Goal: Find contact information: Find contact information

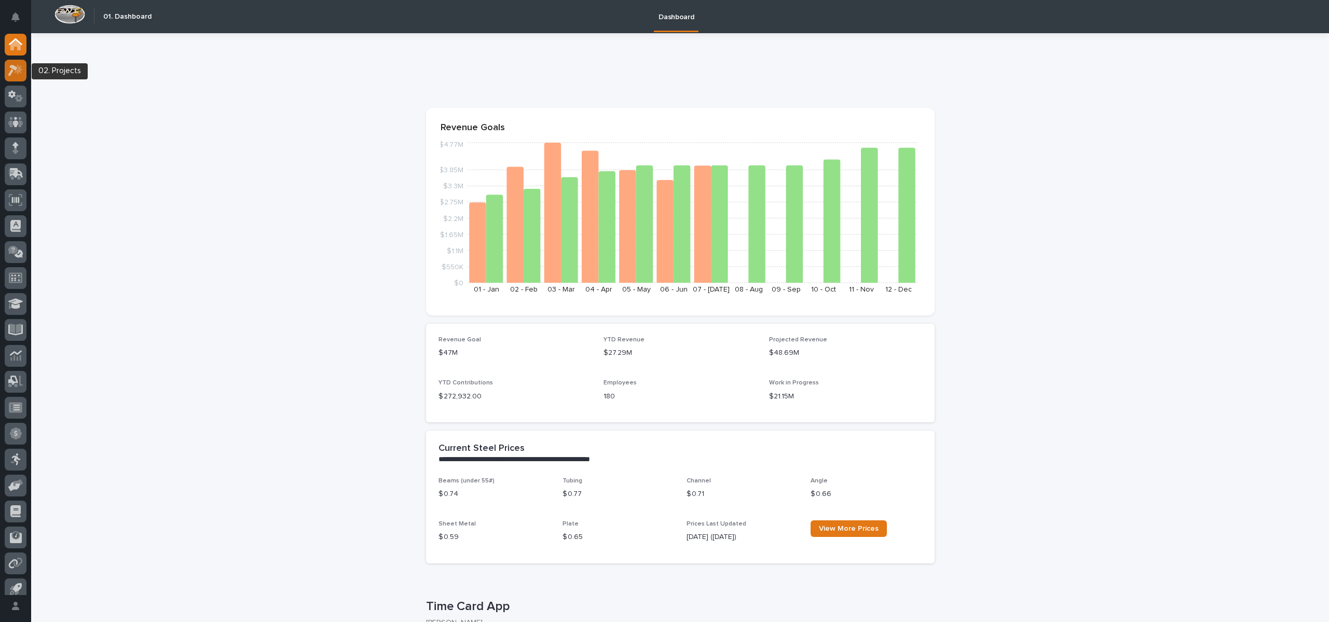
click at [13, 68] on icon at bounding box center [12, 70] width 9 height 11
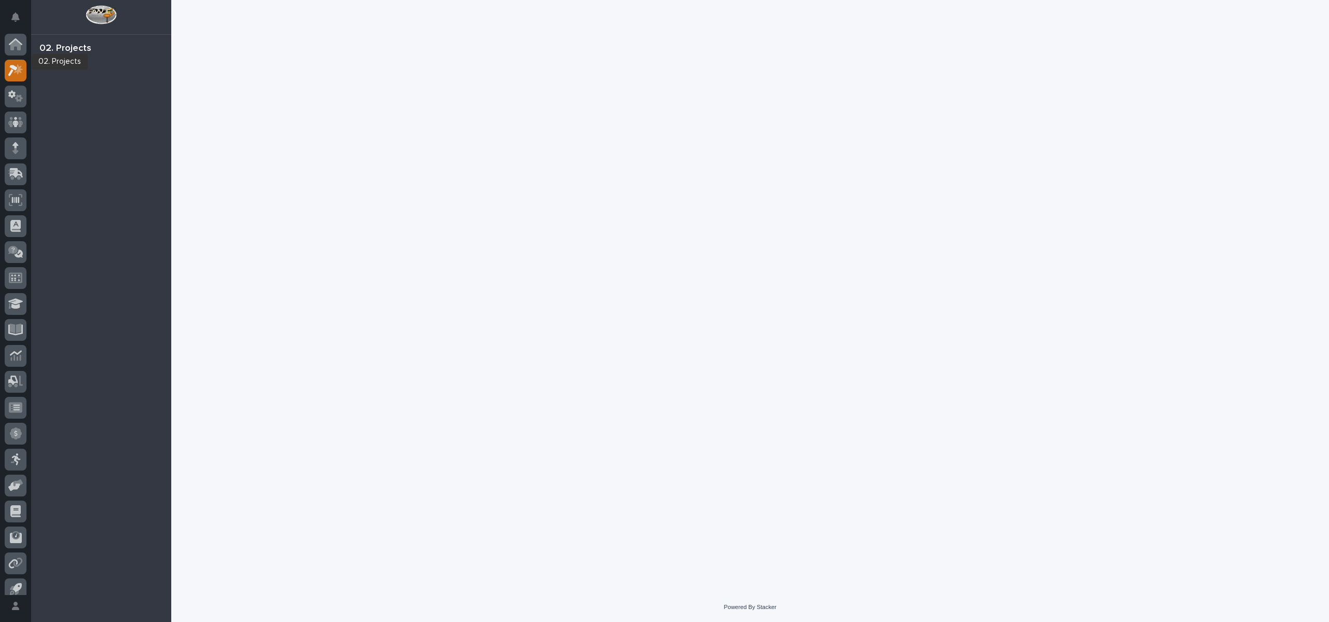
scroll to position [9, 0]
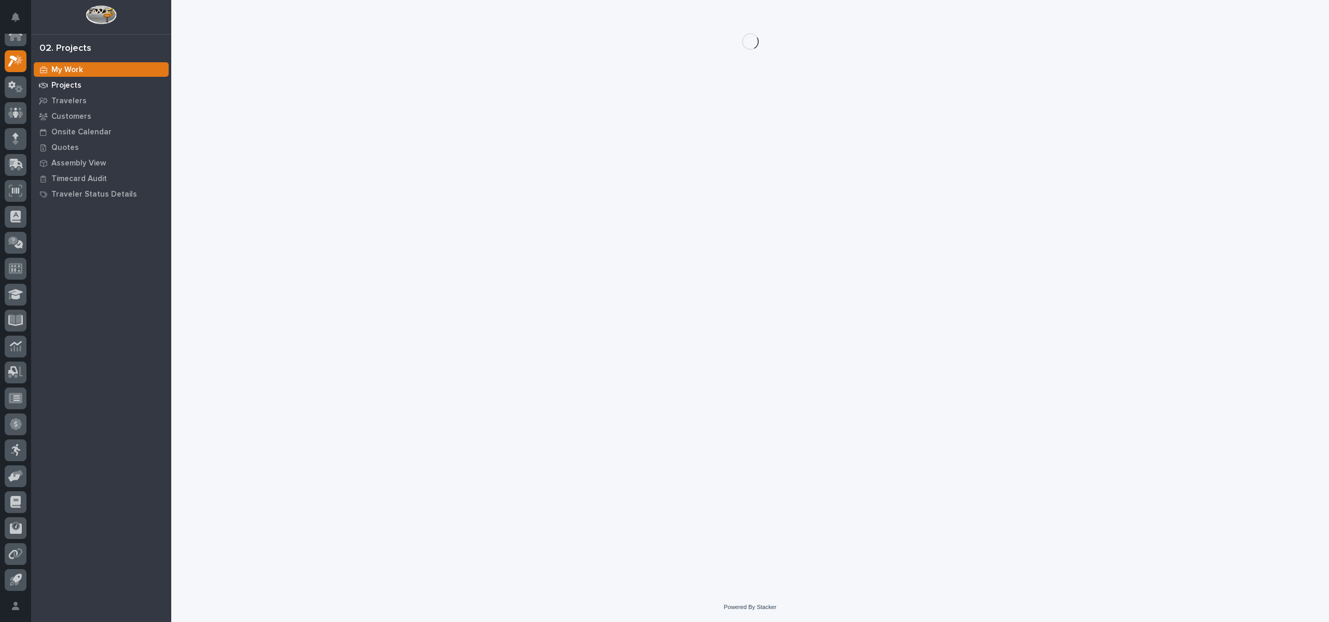
click at [71, 79] on div "Projects" at bounding box center [101, 85] width 135 height 15
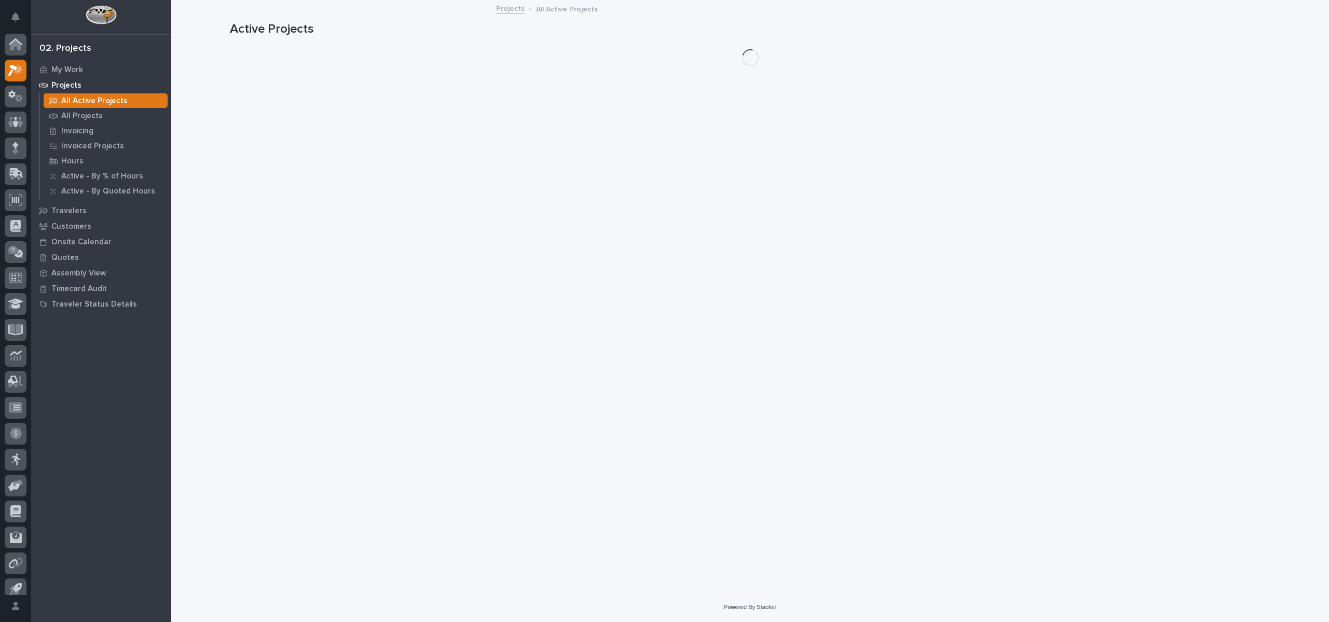
scroll to position [9, 0]
click at [92, 116] on p "All Projects" at bounding box center [82, 116] width 42 height 9
click at [75, 66] on p "My Work" at bounding box center [67, 69] width 32 height 9
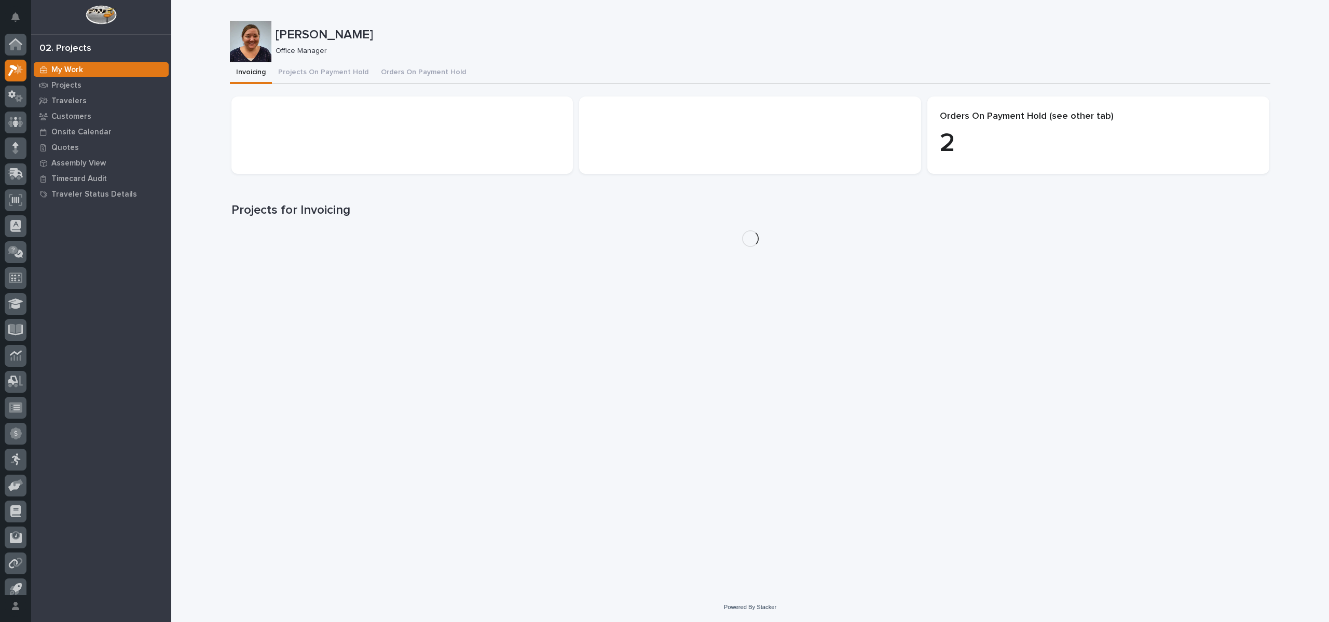
scroll to position [9, 0]
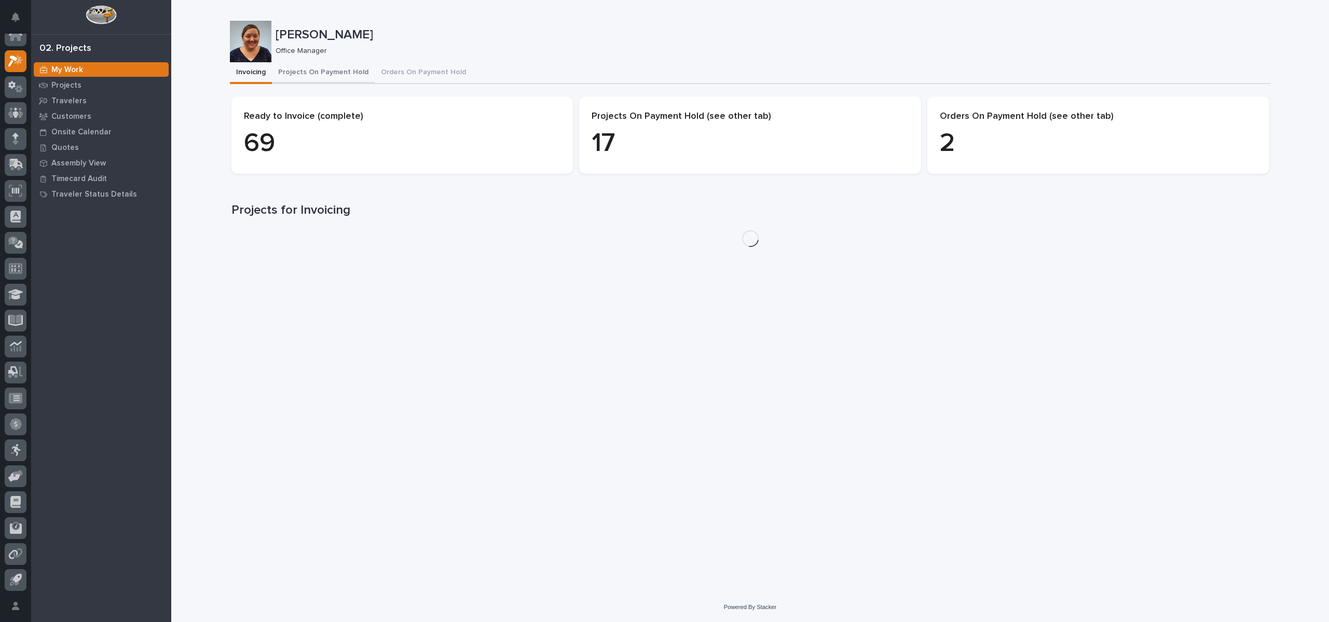
click at [308, 76] on button "Projects On Payment Hold" at bounding box center [323, 73] width 103 height 22
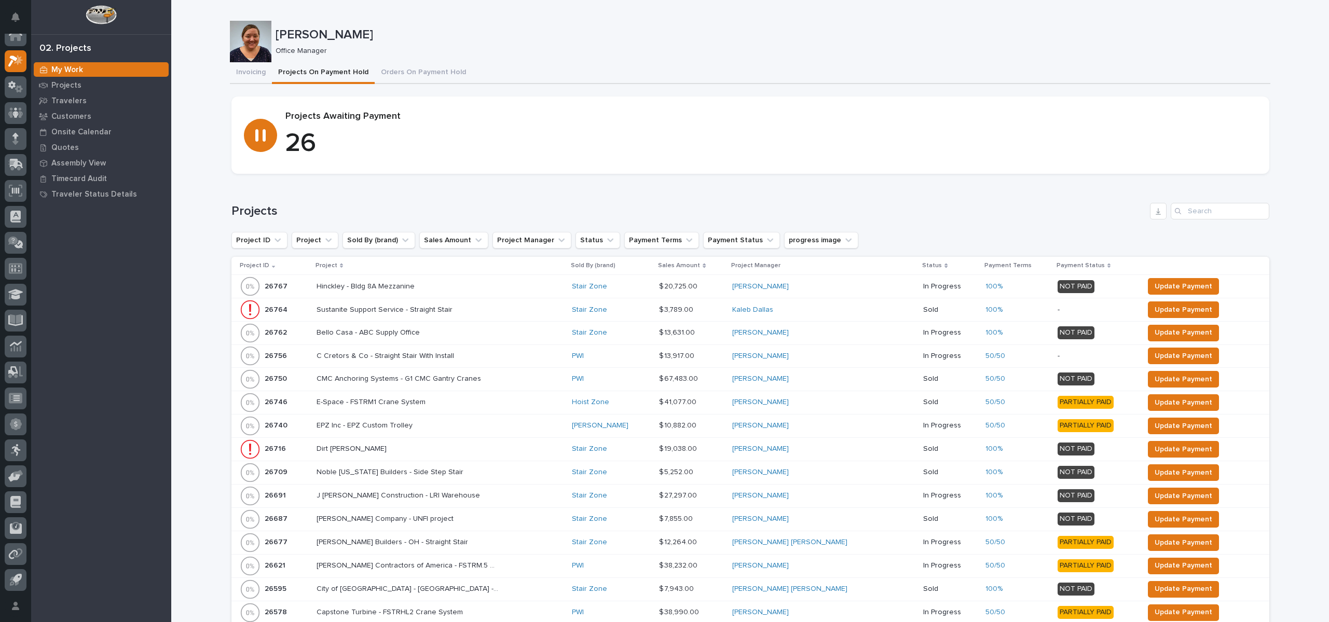
click at [328, 261] on p "Project" at bounding box center [326, 265] width 22 height 11
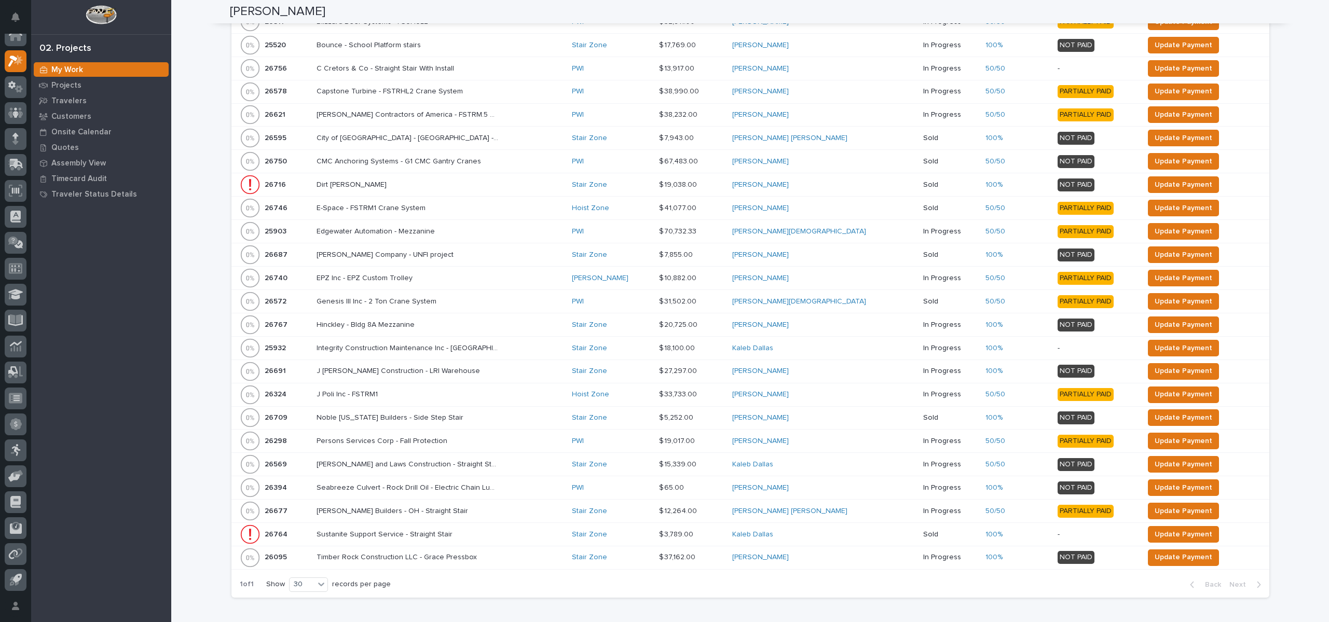
scroll to position [377, 0]
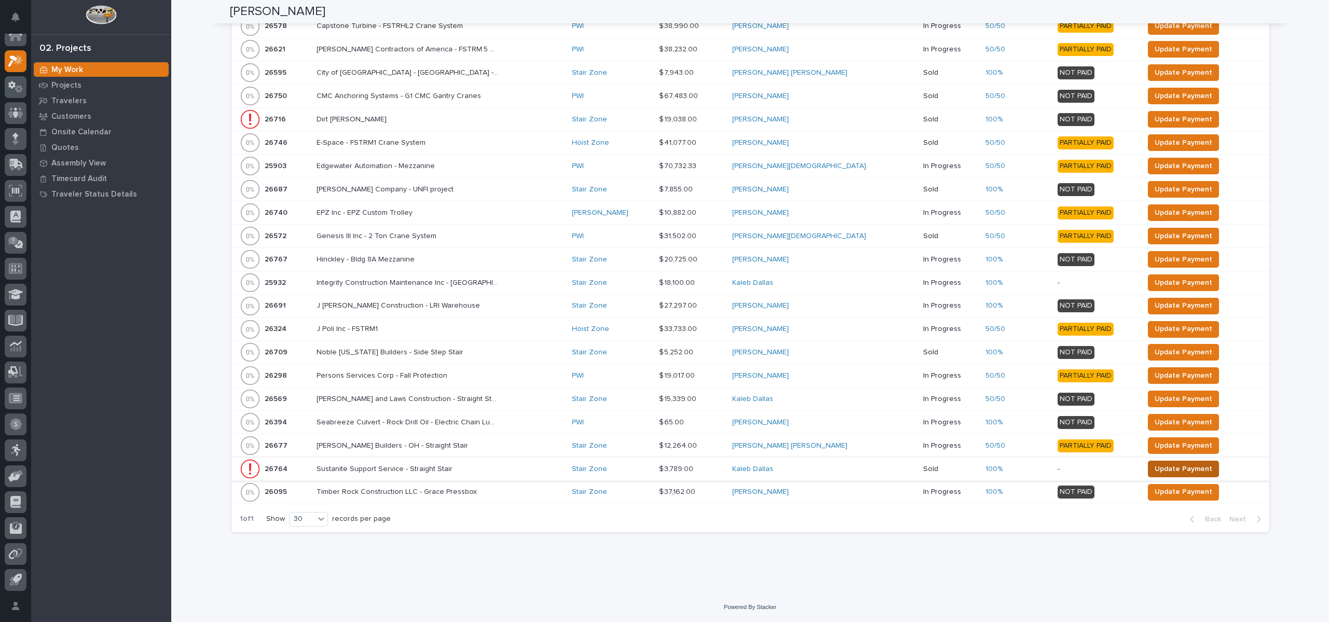
click at [1159, 471] on span "Update Payment" at bounding box center [1183, 469] width 58 height 12
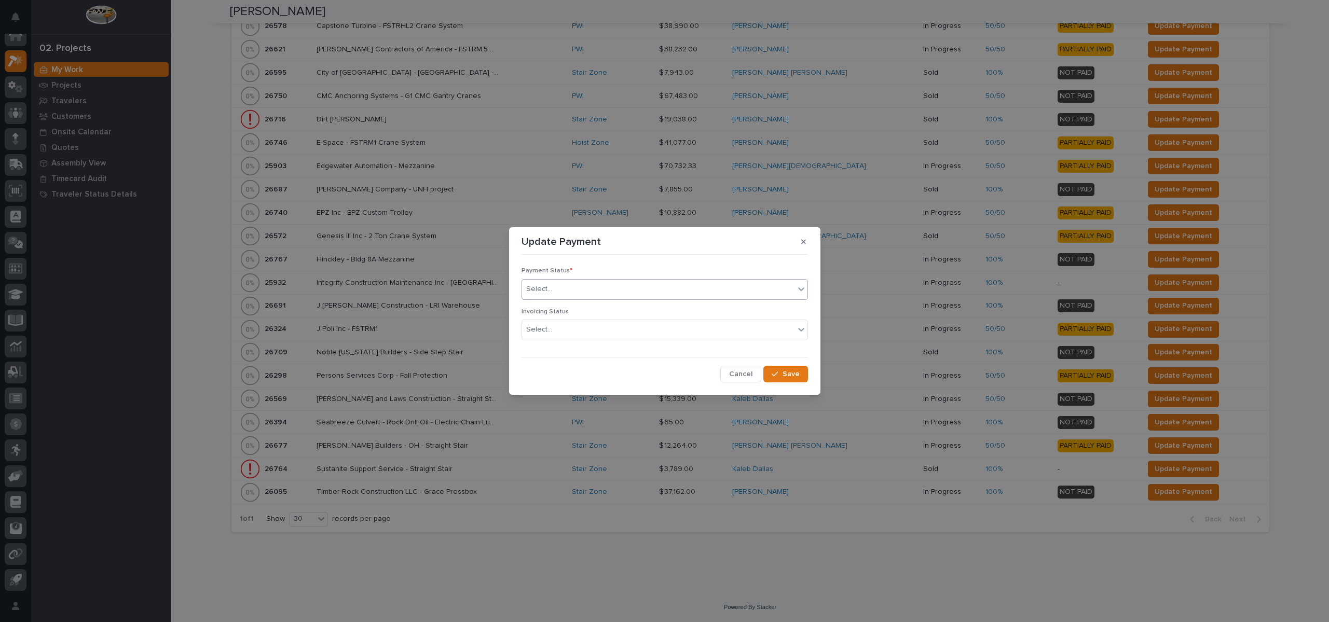
click at [598, 290] on div "Select..." at bounding box center [658, 289] width 272 height 17
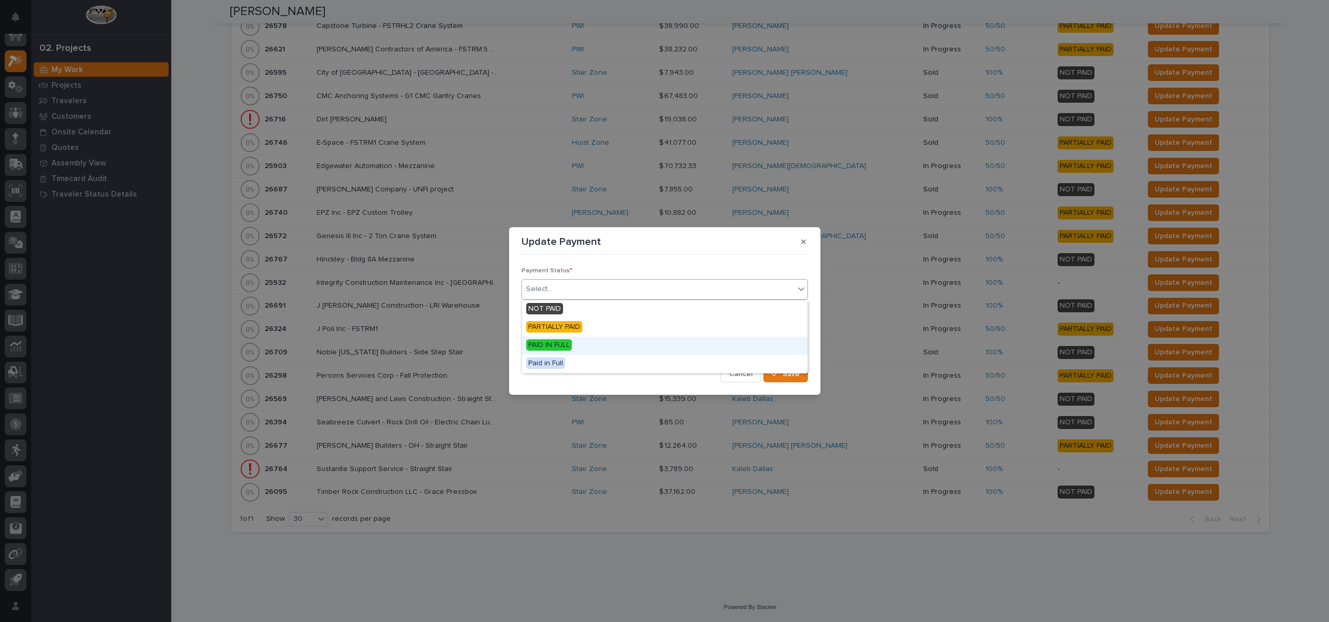
click at [575, 338] on div "PAID IN FULL" at bounding box center [664, 346] width 285 height 18
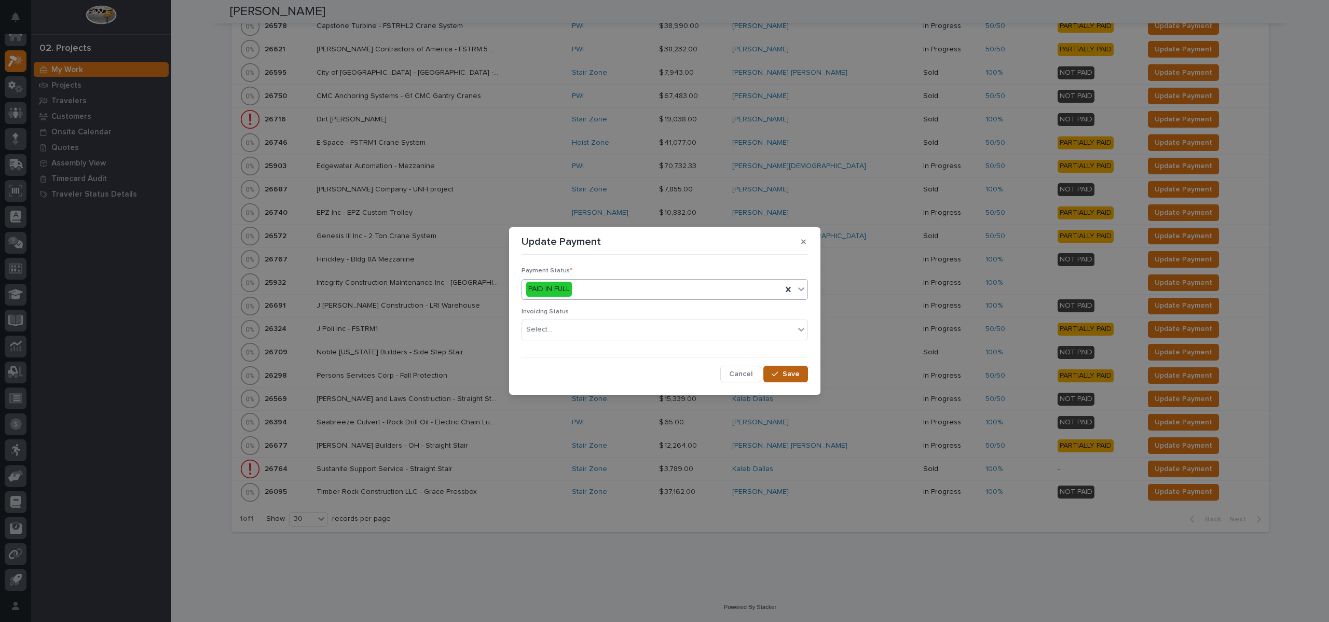
click at [793, 368] on button "Save" at bounding box center [785, 374] width 44 height 17
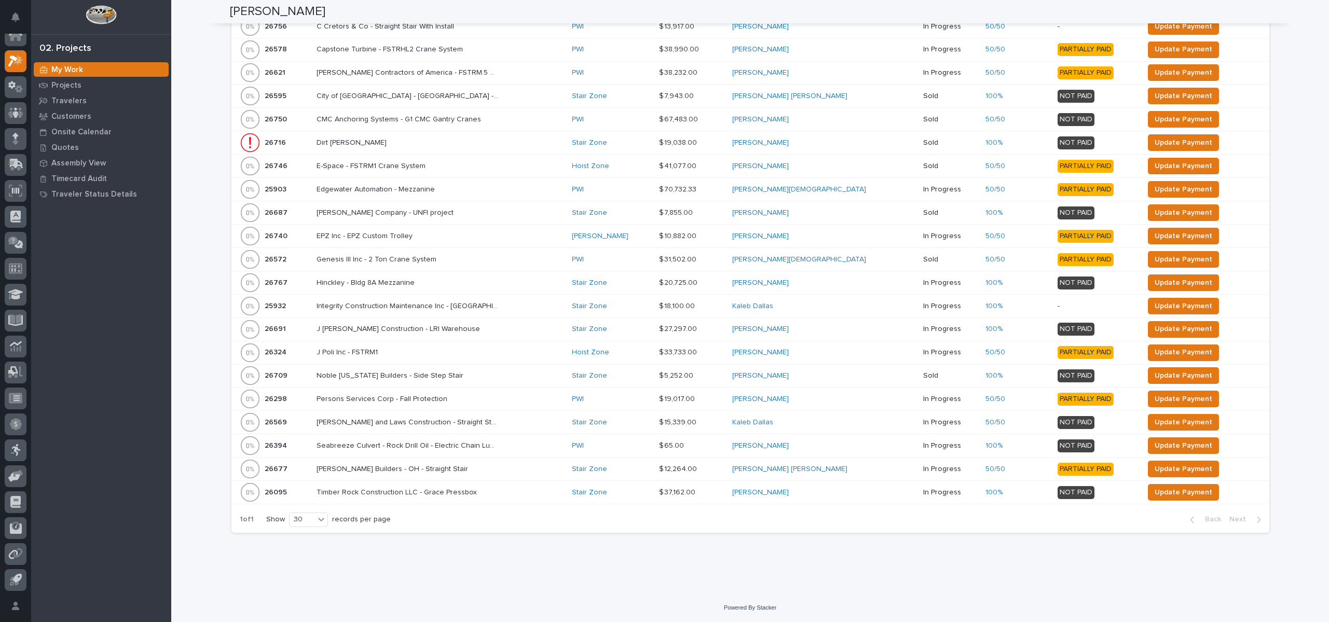
scroll to position [353, 0]
click at [16, 168] on icon at bounding box center [16, 164] width 13 height 10
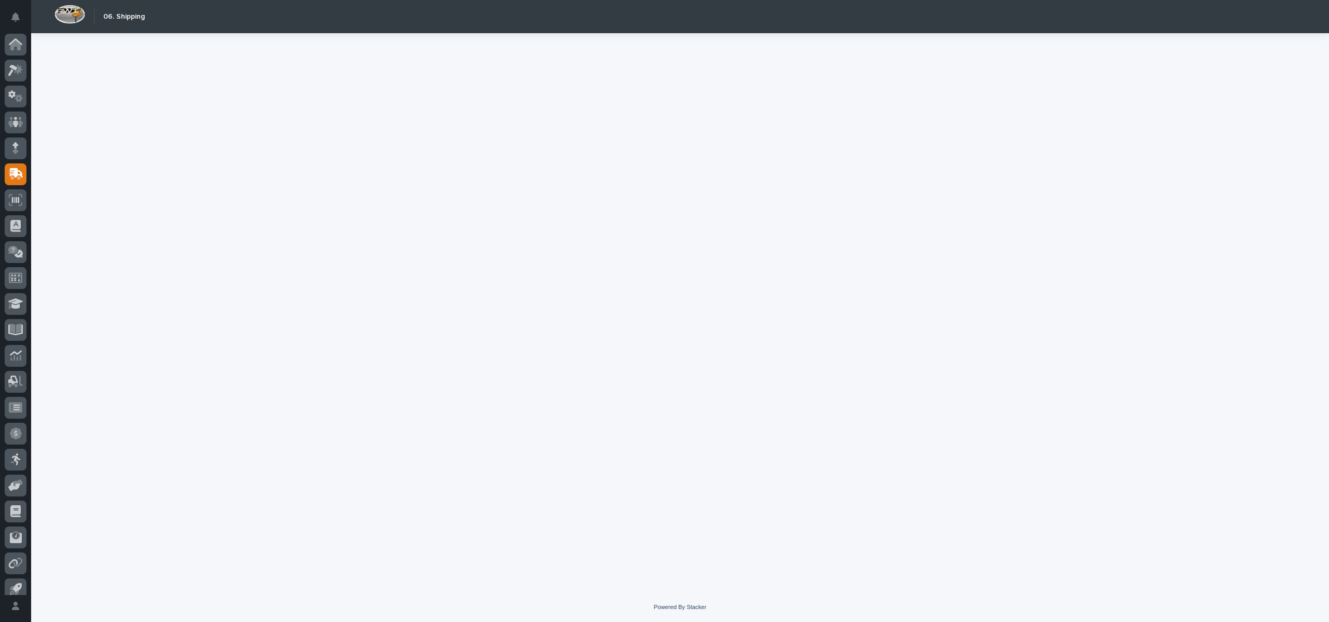
scroll to position [9, 0]
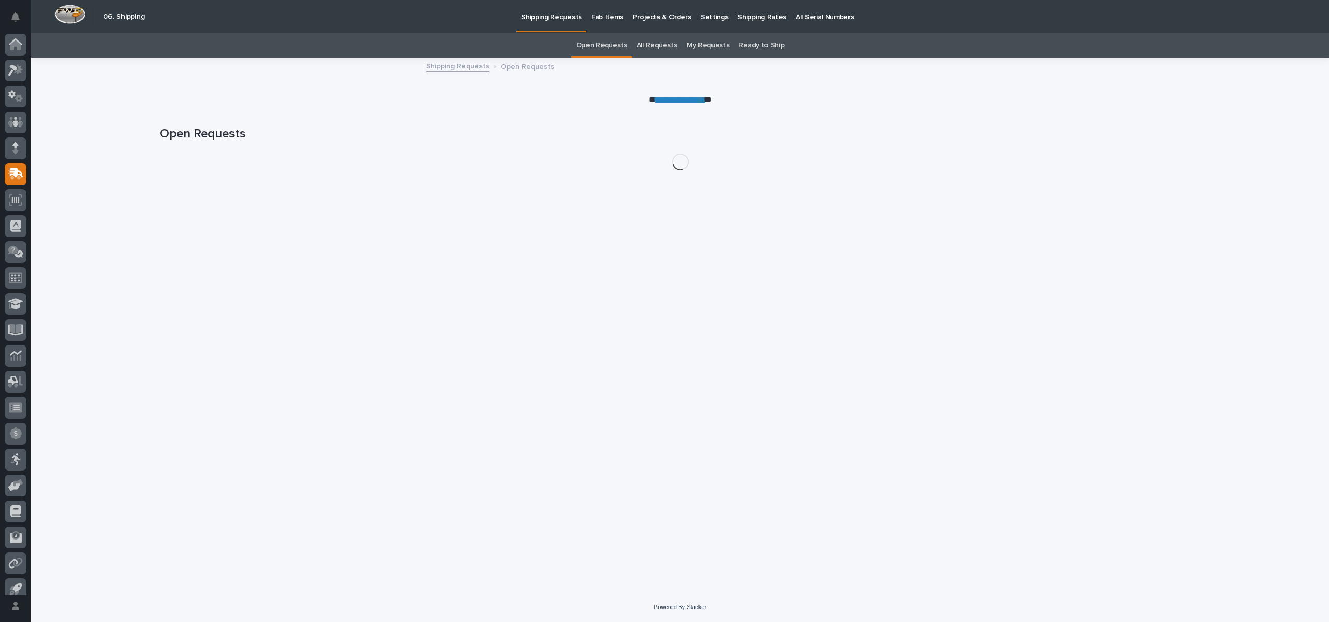
scroll to position [9, 0]
click at [666, 44] on link "All Requests" at bounding box center [657, 45] width 40 height 24
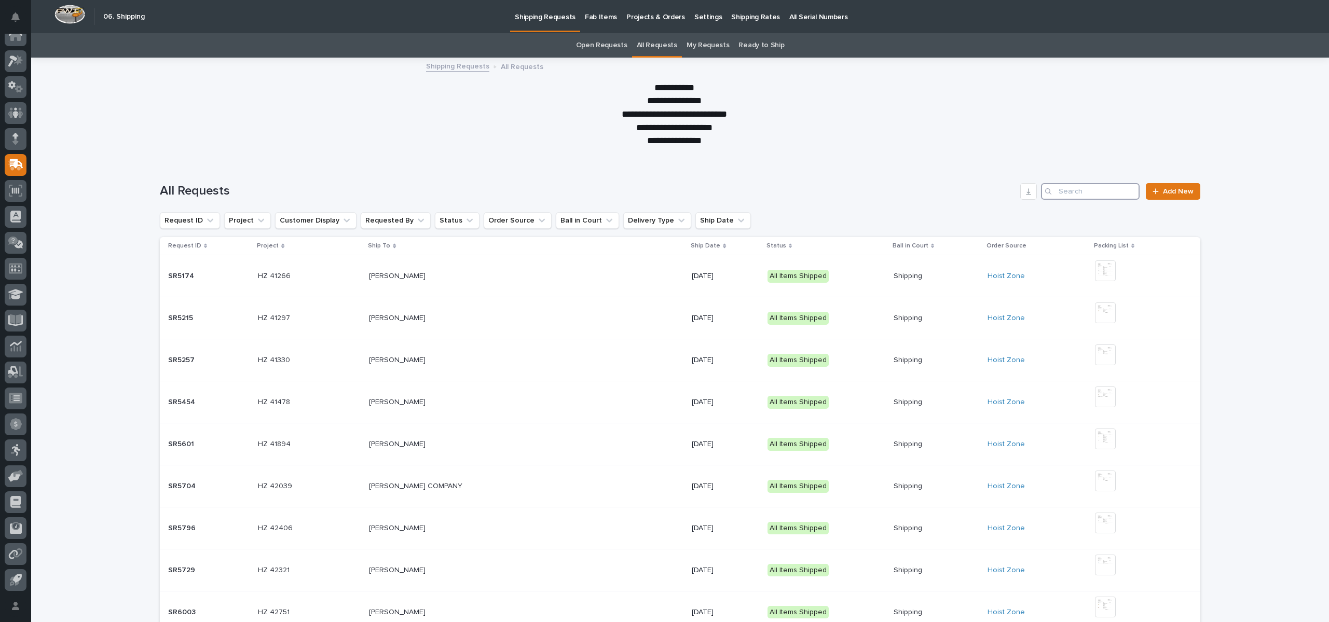
click at [1087, 197] on input "Search" at bounding box center [1090, 191] width 99 height 17
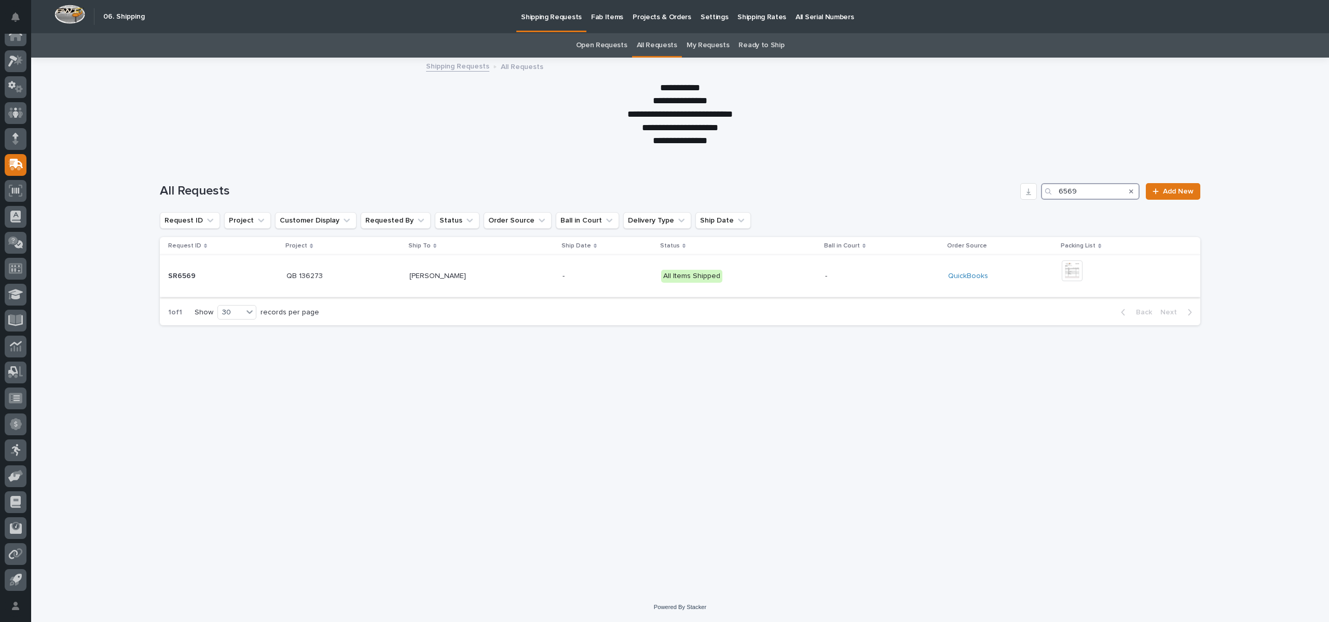
type input "6569"
click at [198, 273] on p at bounding box center [223, 276] width 110 height 9
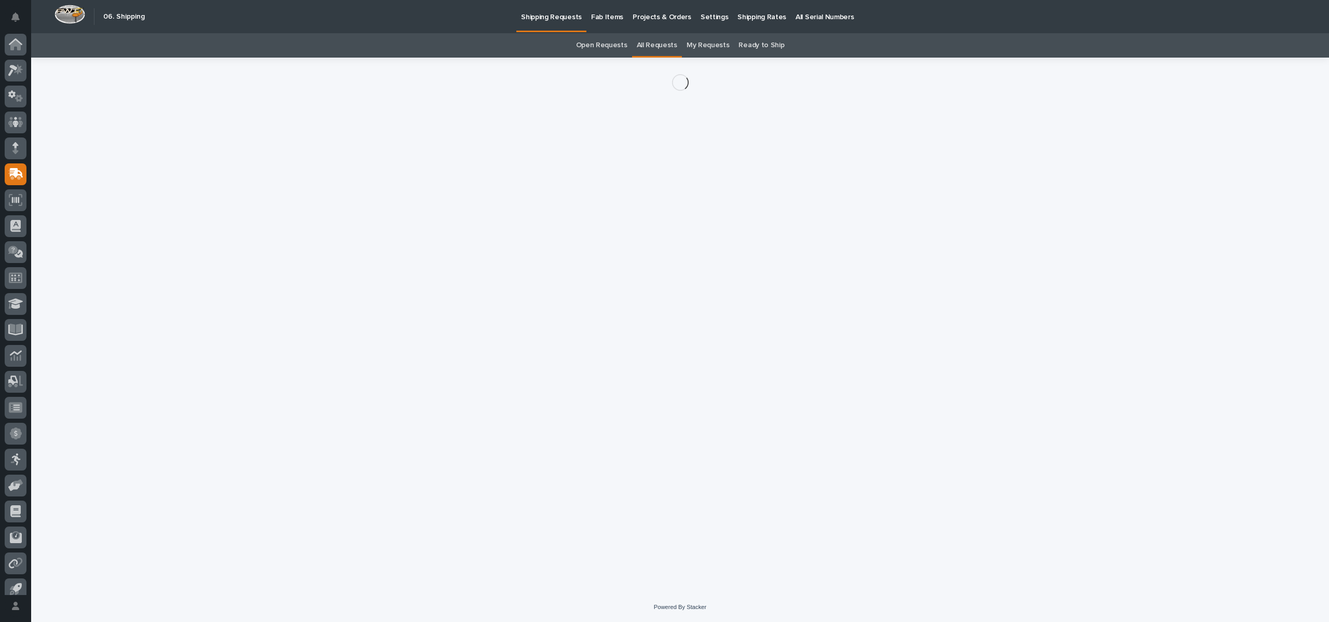
scroll to position [9, 0]
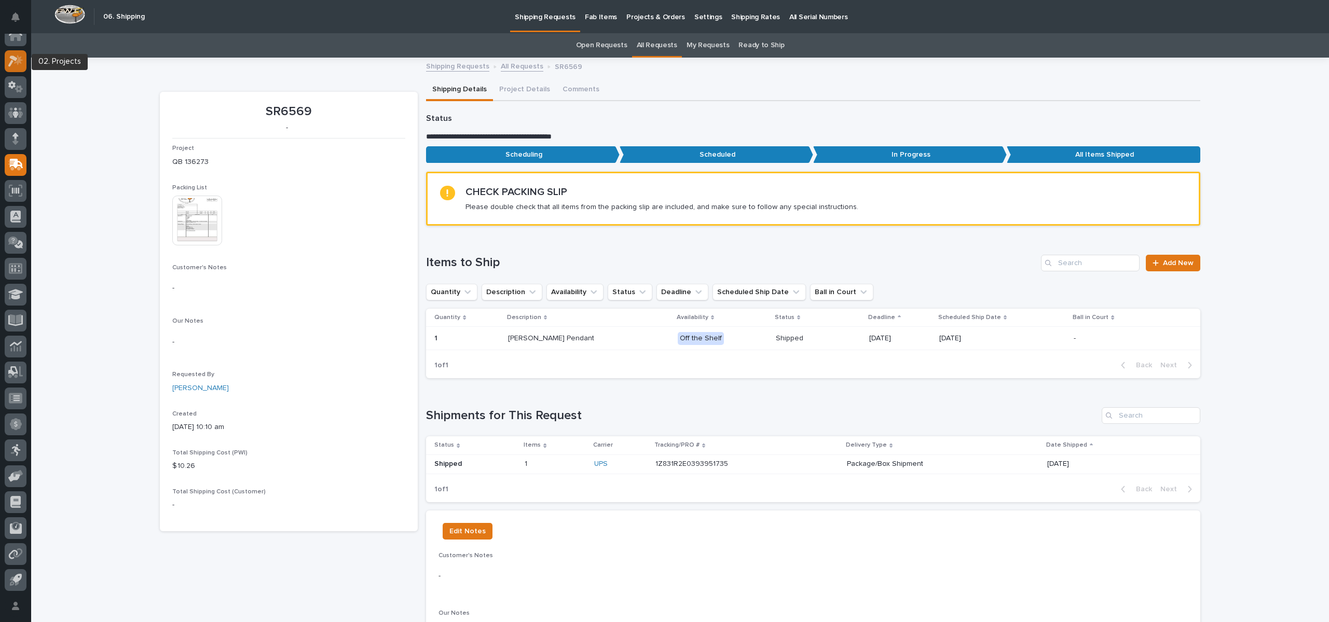
click at [12, 60] on icon at bounding box center [12, 61] width 9 height 11
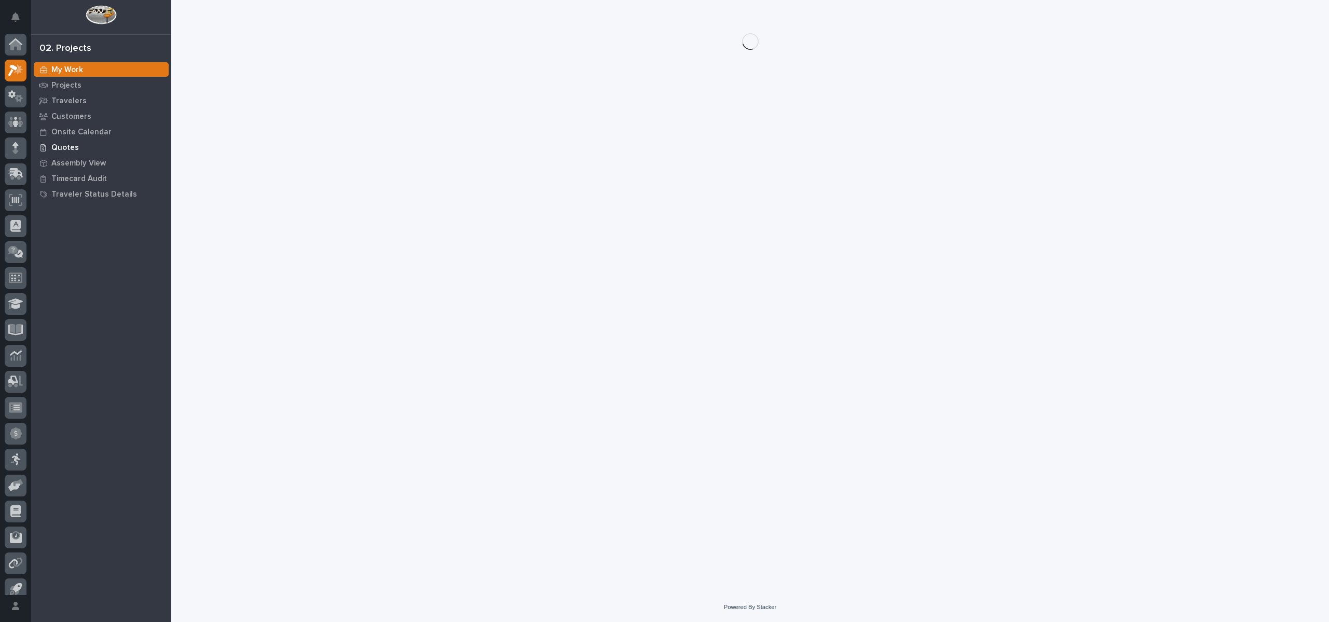
scroll to position [9, 0]
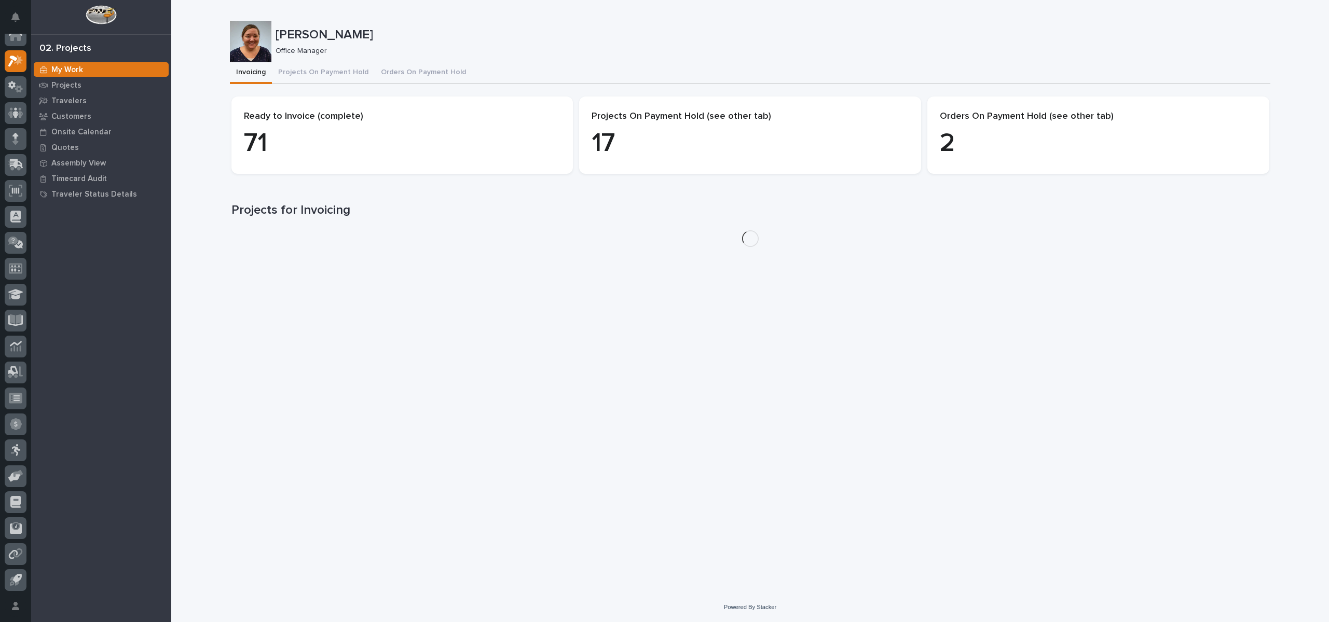
click at [329, 73] on button "Projects On Payment Hold" at bounding box center [323, 73] width 103 height 22
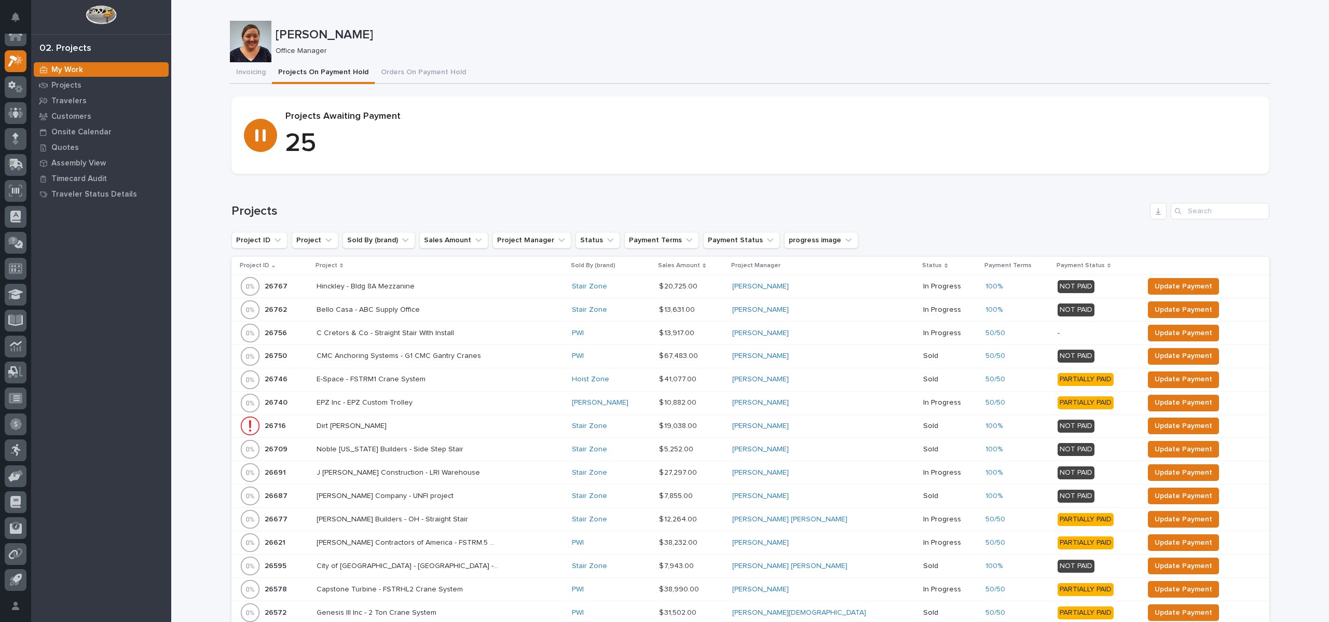
click at [335, 262] on p "Project" at bounding box center [326, 265] width 22 height 11
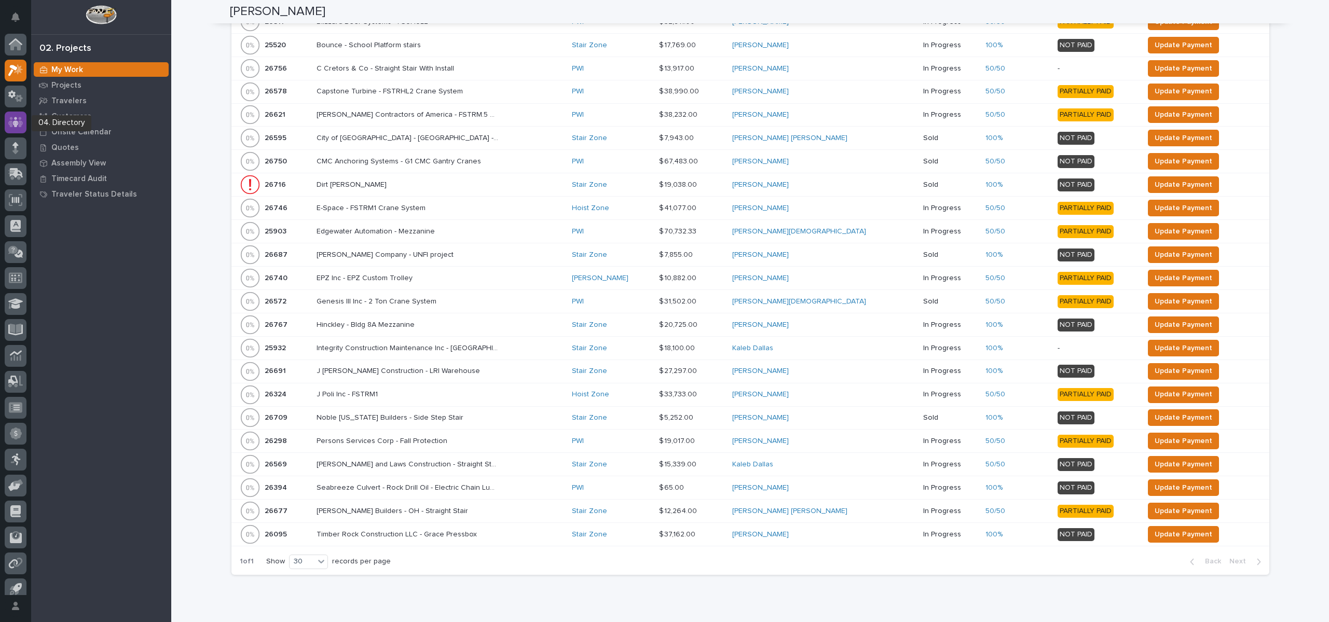
click at [18, 124] on icon at bounding box center [15, 122] width 6 height 10
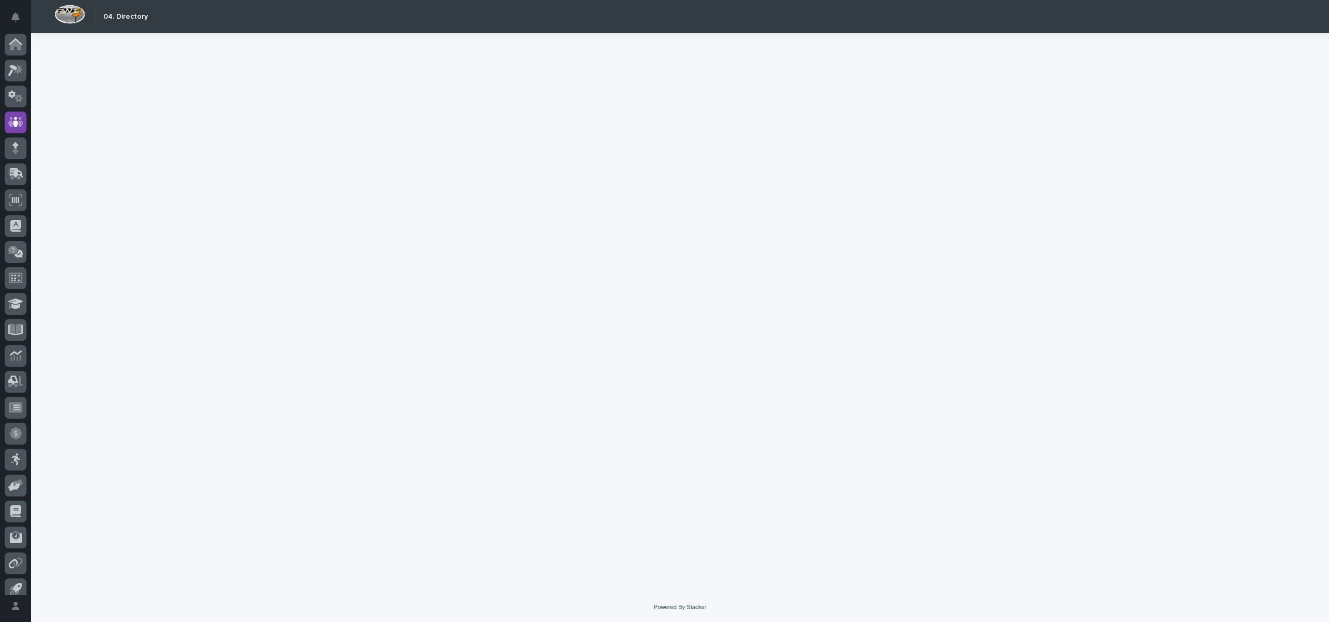
scroll to position [9, 0]
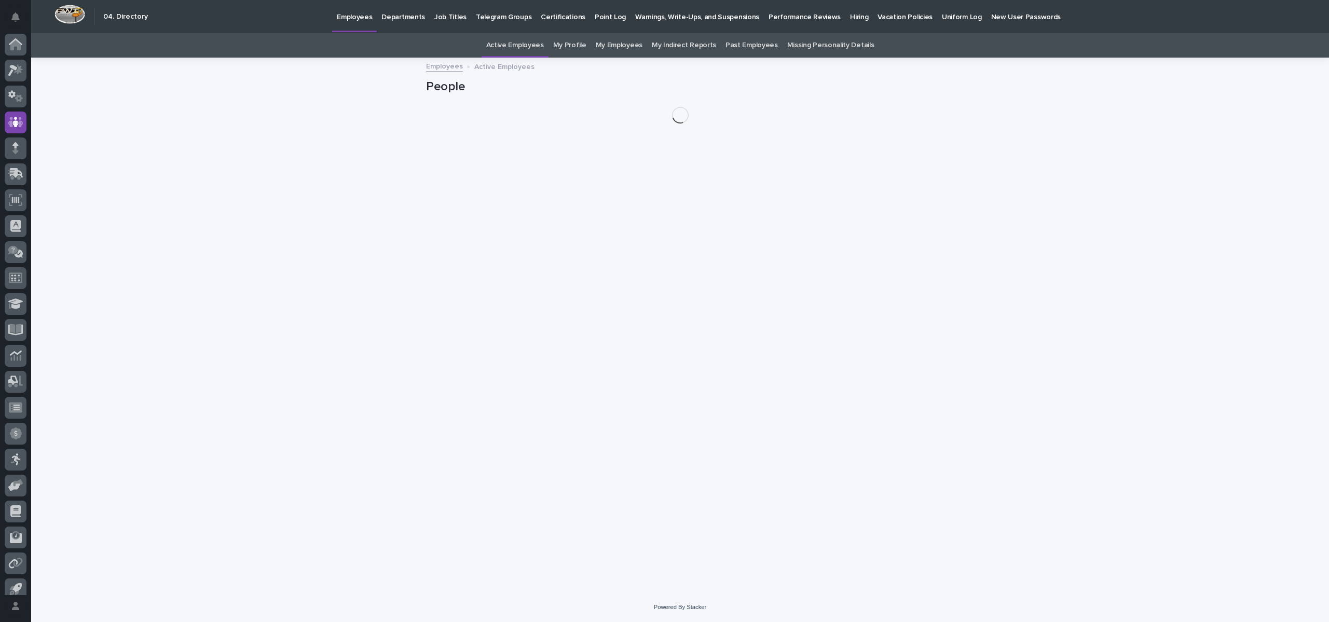
scroll to position [9, 0]
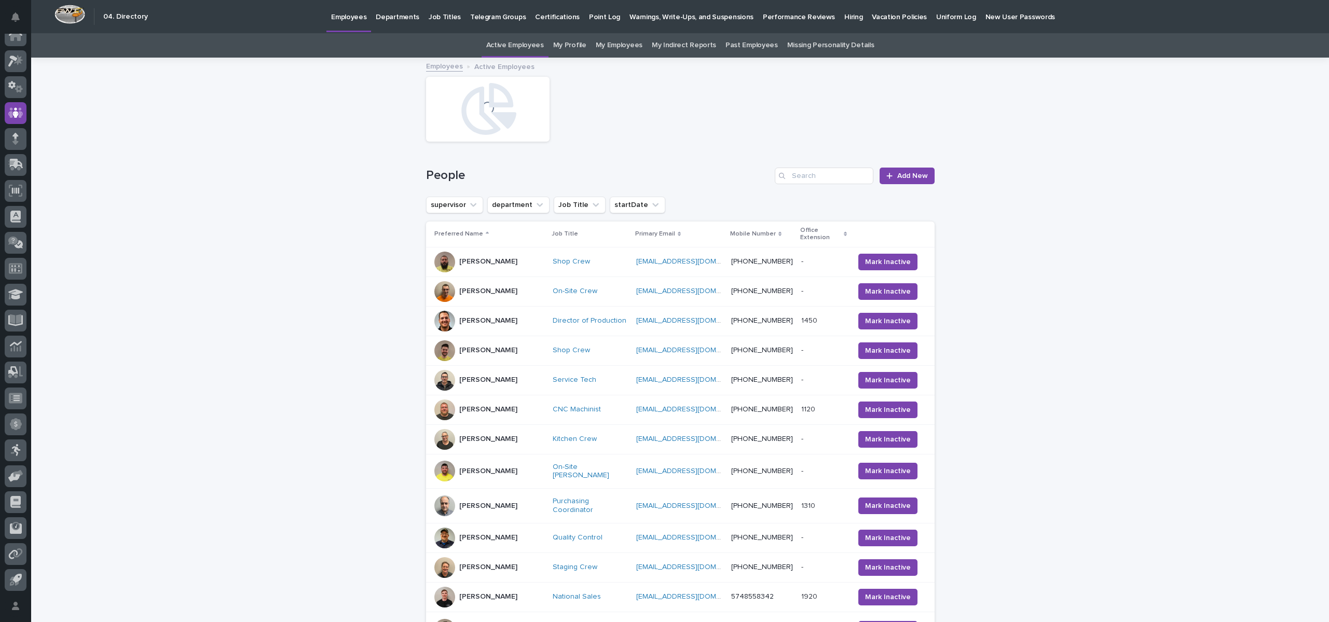
click at [819, 163] on div "People Add New" at bounding box center [680, 172] width 508 height 50
click at [819, 171] on input "Search" at bounding box center [824, 176] width 99 height 17
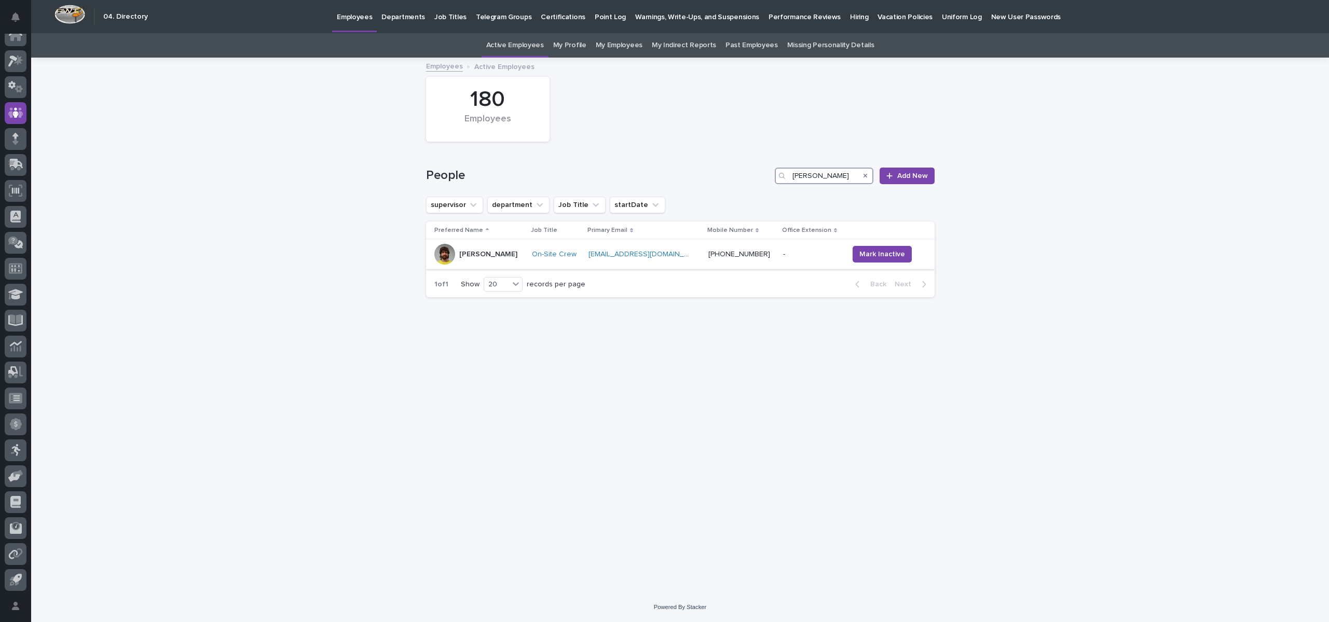
type input "[PERSON_NAME]"
click at [483, 245] on div "[PERSON_NAME]" at bounding box center [479, 254] width 90 height 21
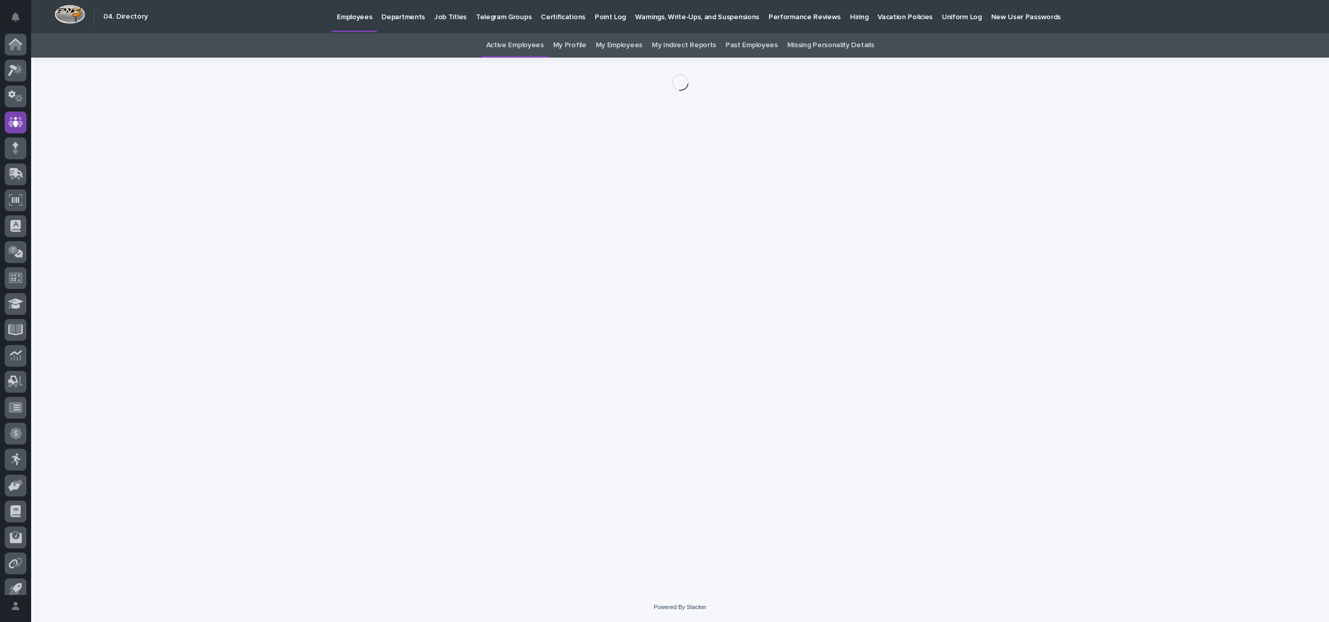
scroll to position [9, 0]
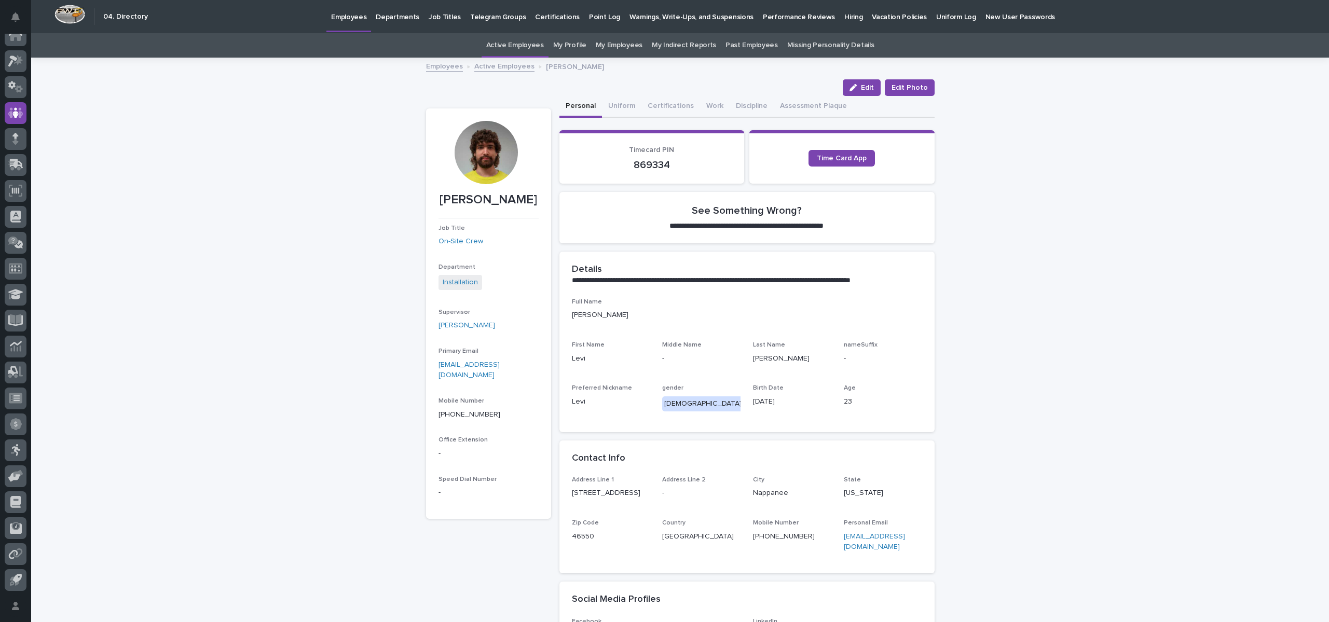
click at [497, 365] on link "[EMAIL_ADDRESS][DOMAIN_NAME]" at bounding box center [468, 370] width 61 height 18
